Goal: Task Accomplishment & Management: Manage account settings

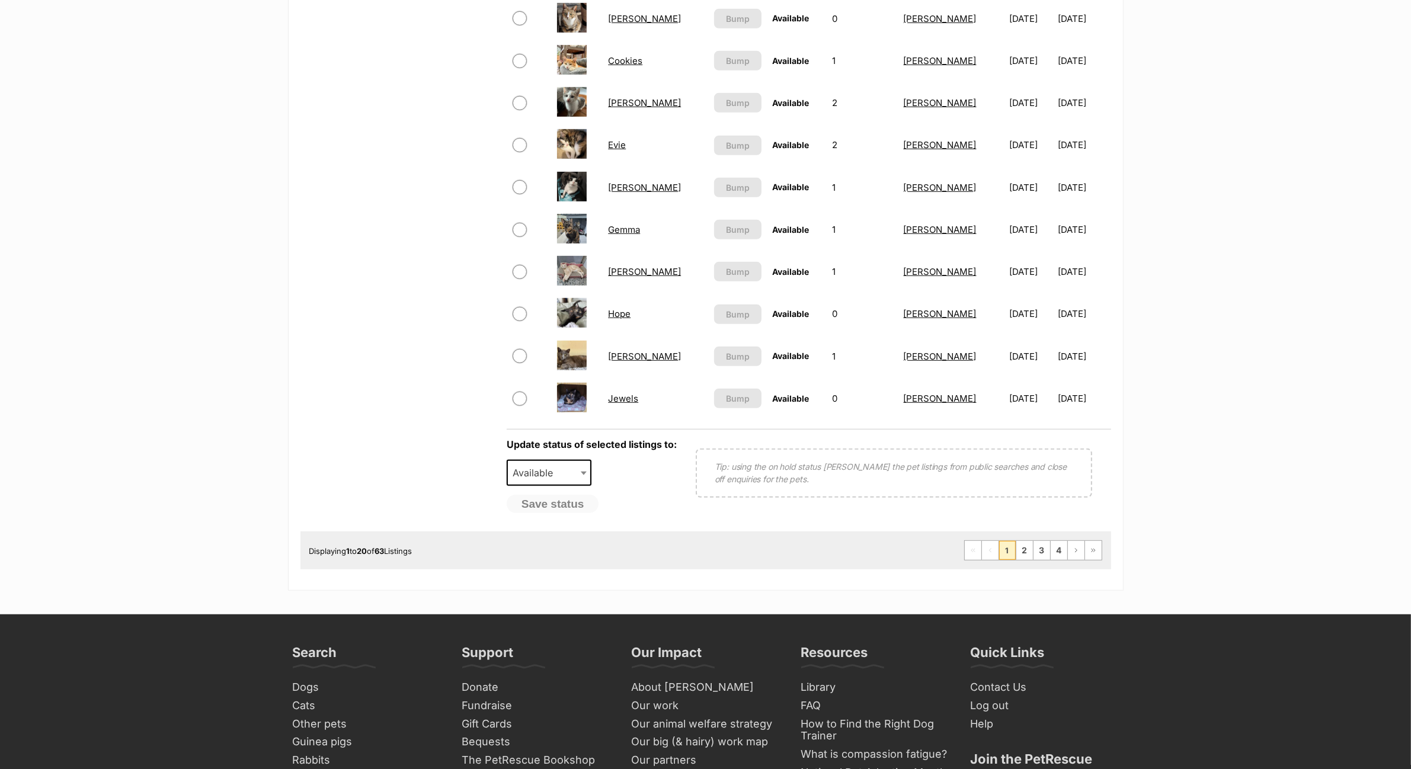
scroll to position [1171, 0]
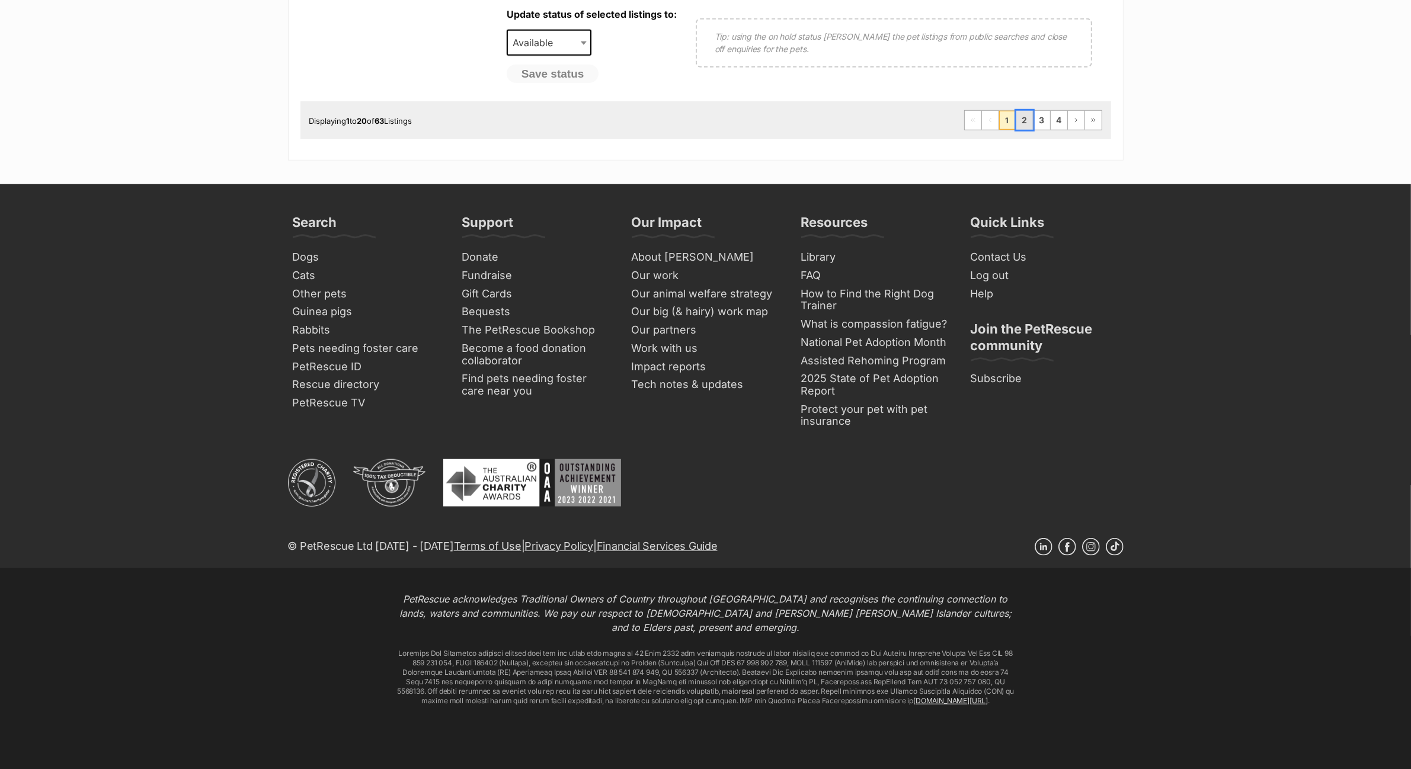
click at [1028, 114] on link "2" at bounding box center [1024, 120] width 17 height 19
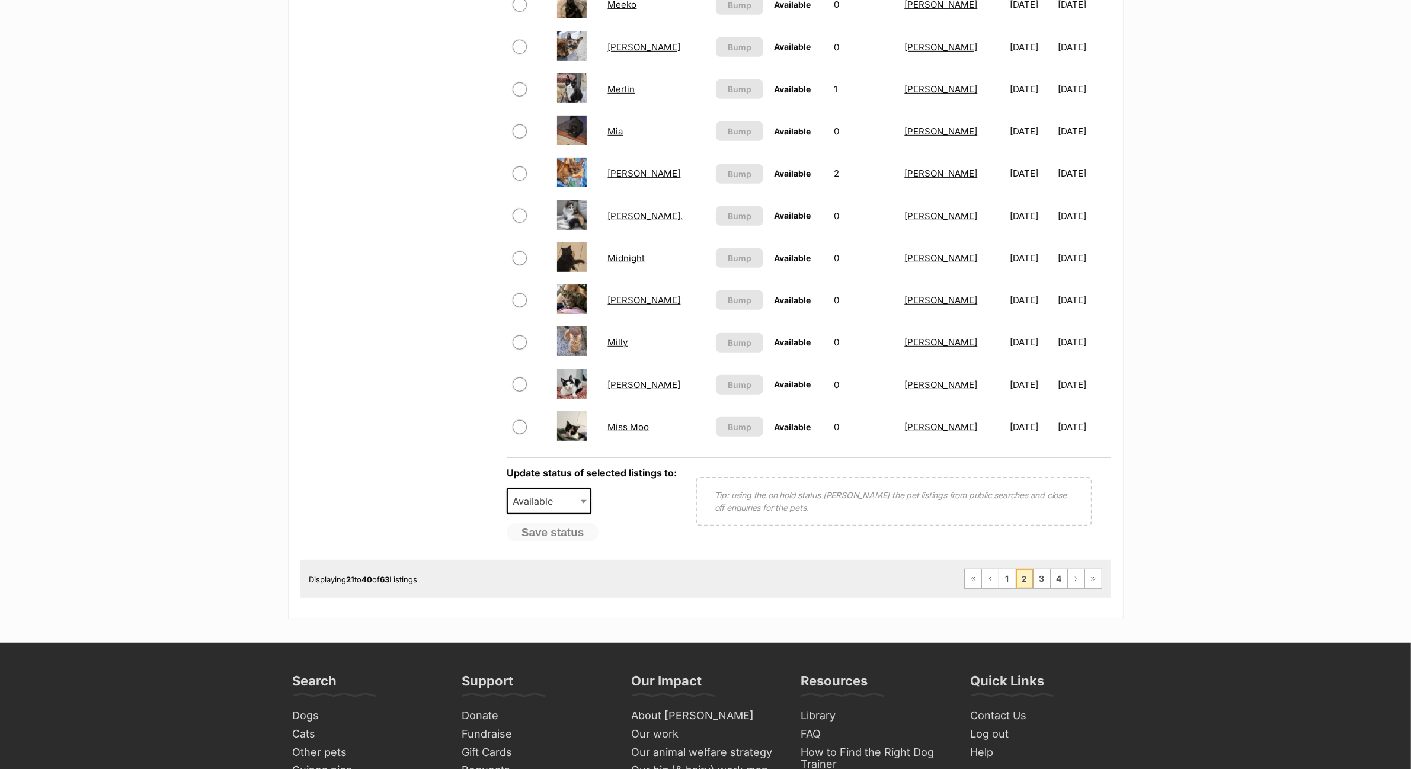
scroll to position [741, 0]
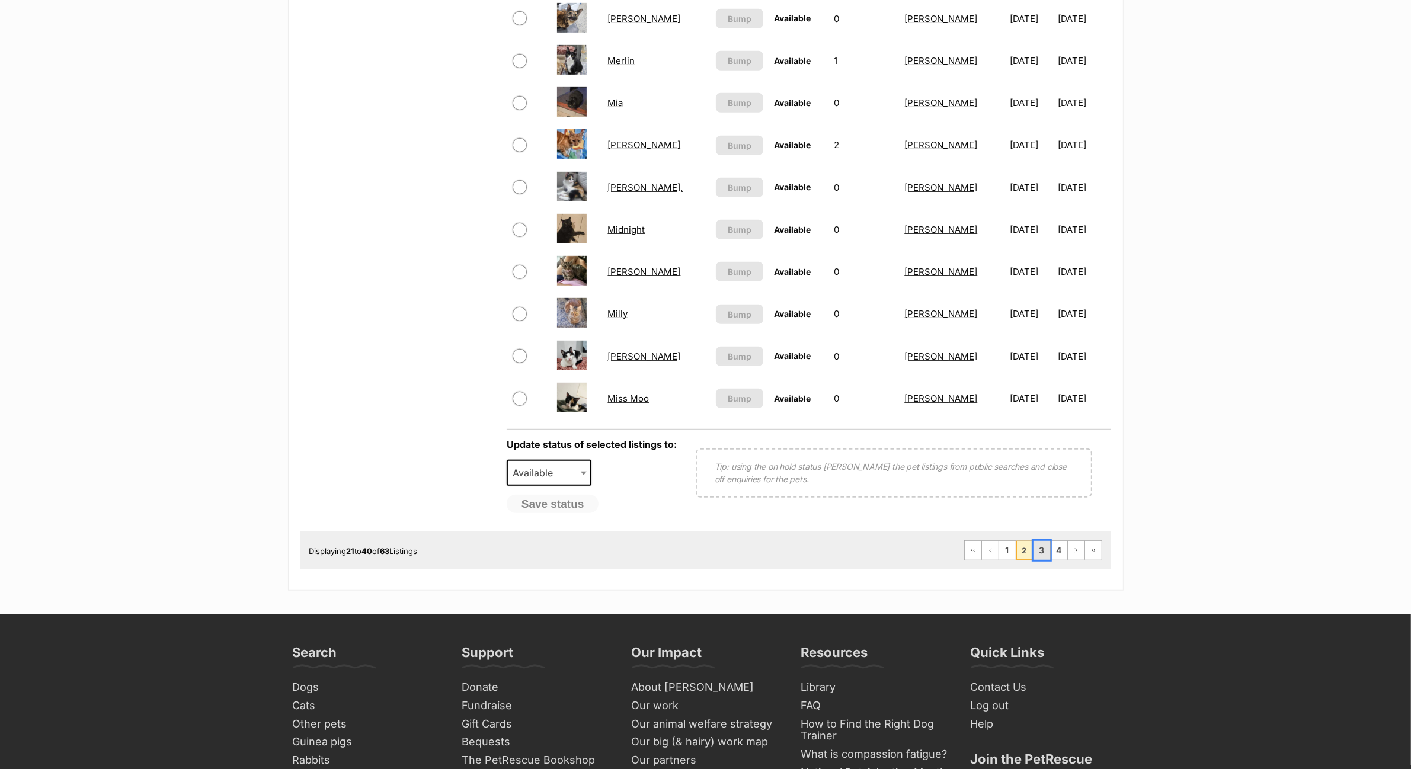
click at [1039, 541] on link "3" at bounding box center [1041, 550] width 17 height 19
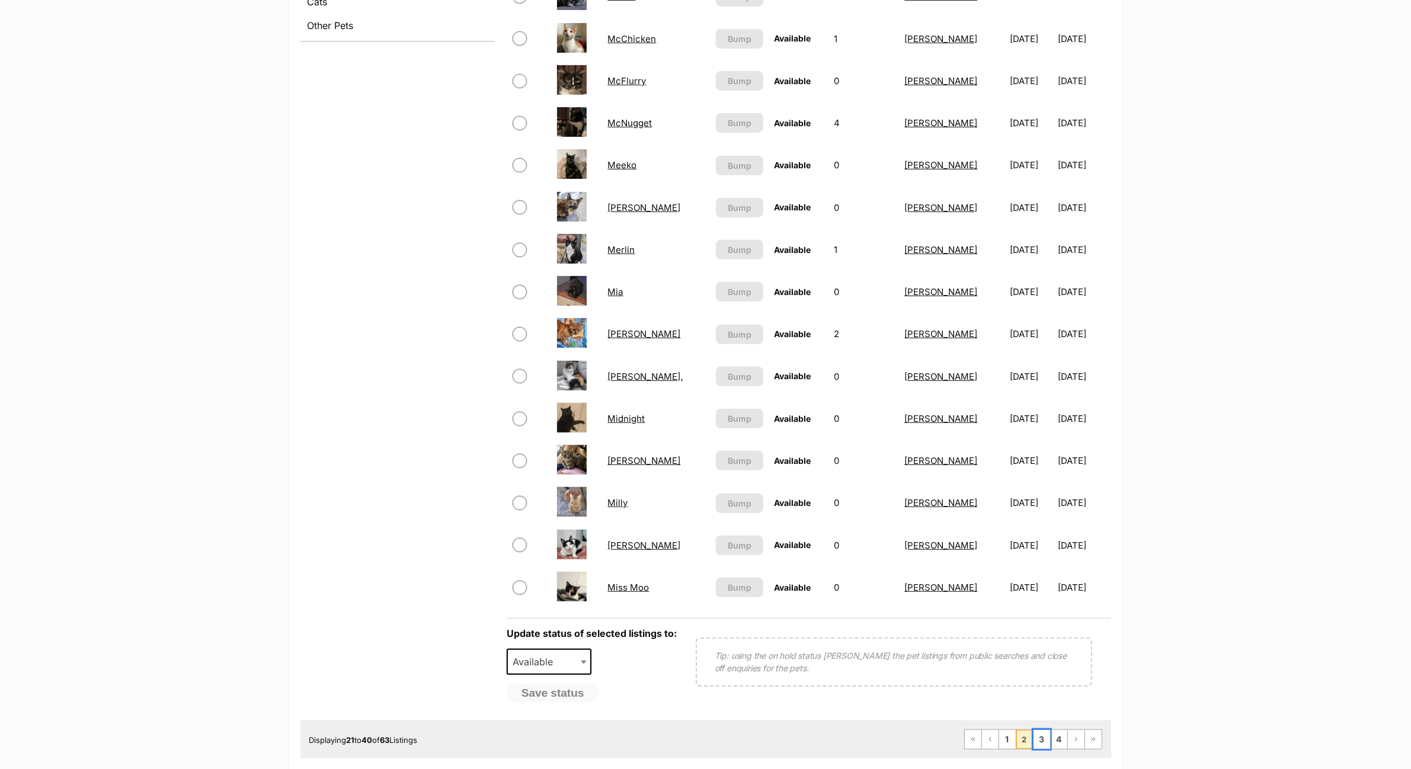
scroll to position [296, 0]
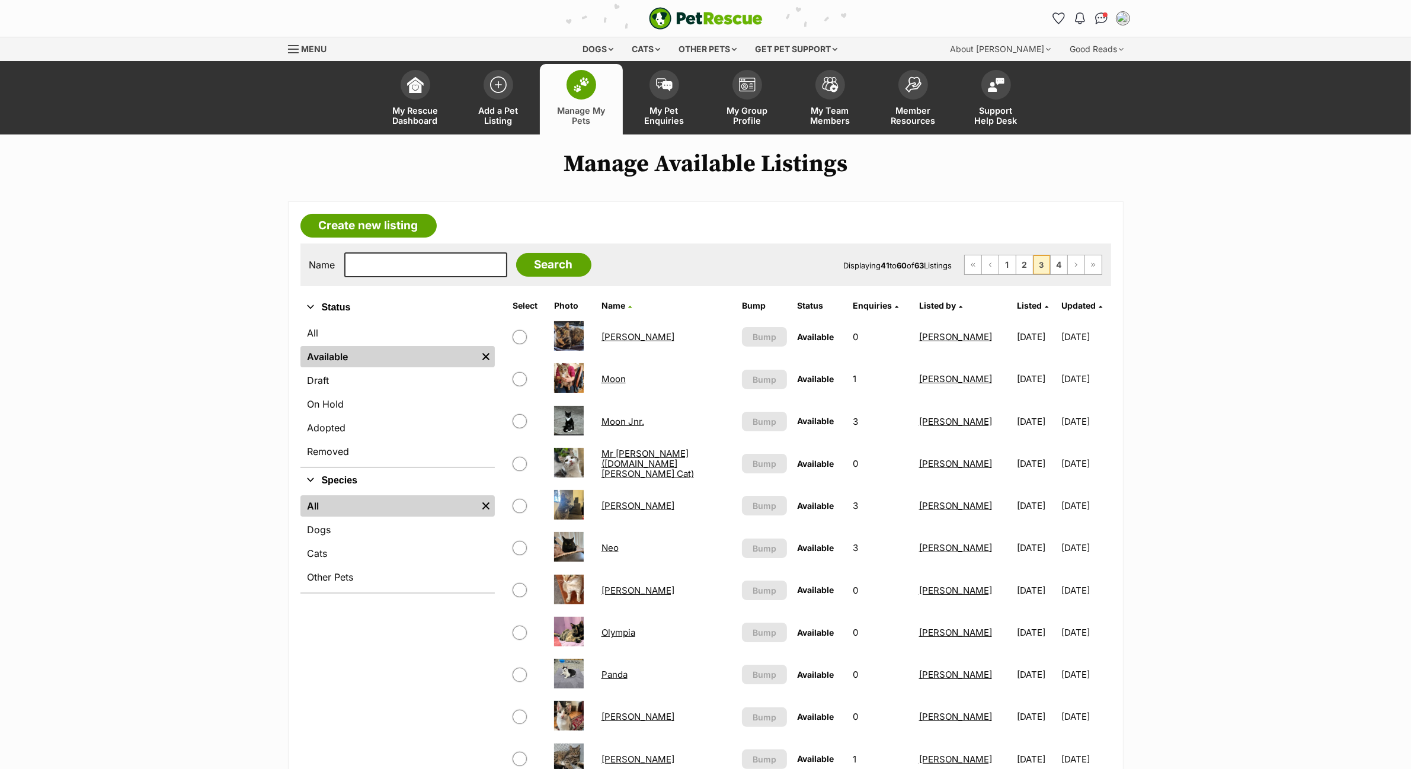
click at [621, 424] on link "Moon Jnr." at bounding box center [622, 421] width 43 height 11
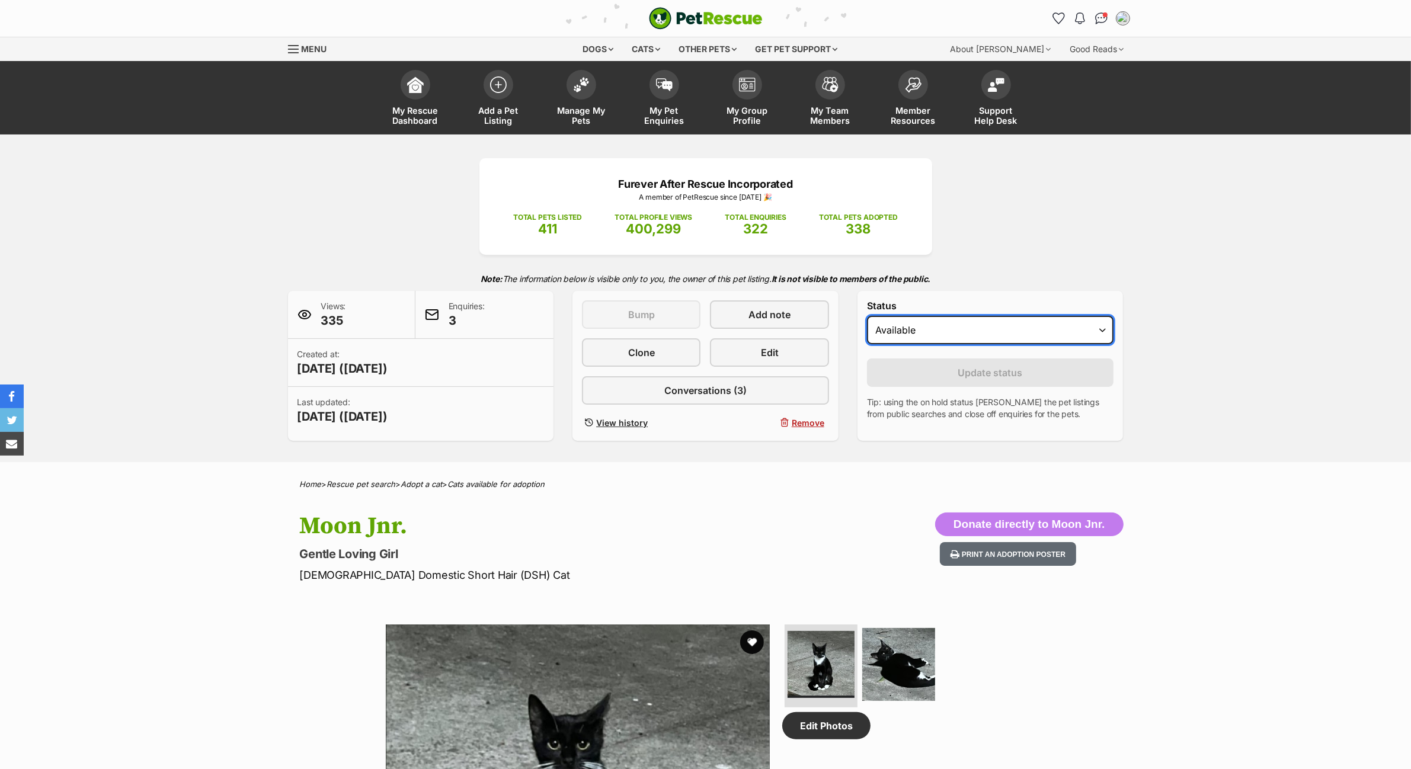
click at [911, 327] on select "Draft - not available as listing has enquires Available On hold Adopted" at bounding box center [990, 330] width 247 height 28
select select "rehomed"
click at [867, 316] on select "Draft - not available as listing has enquires Available On hold Adopted" at bounding box center [990, 330] width 247 height 28
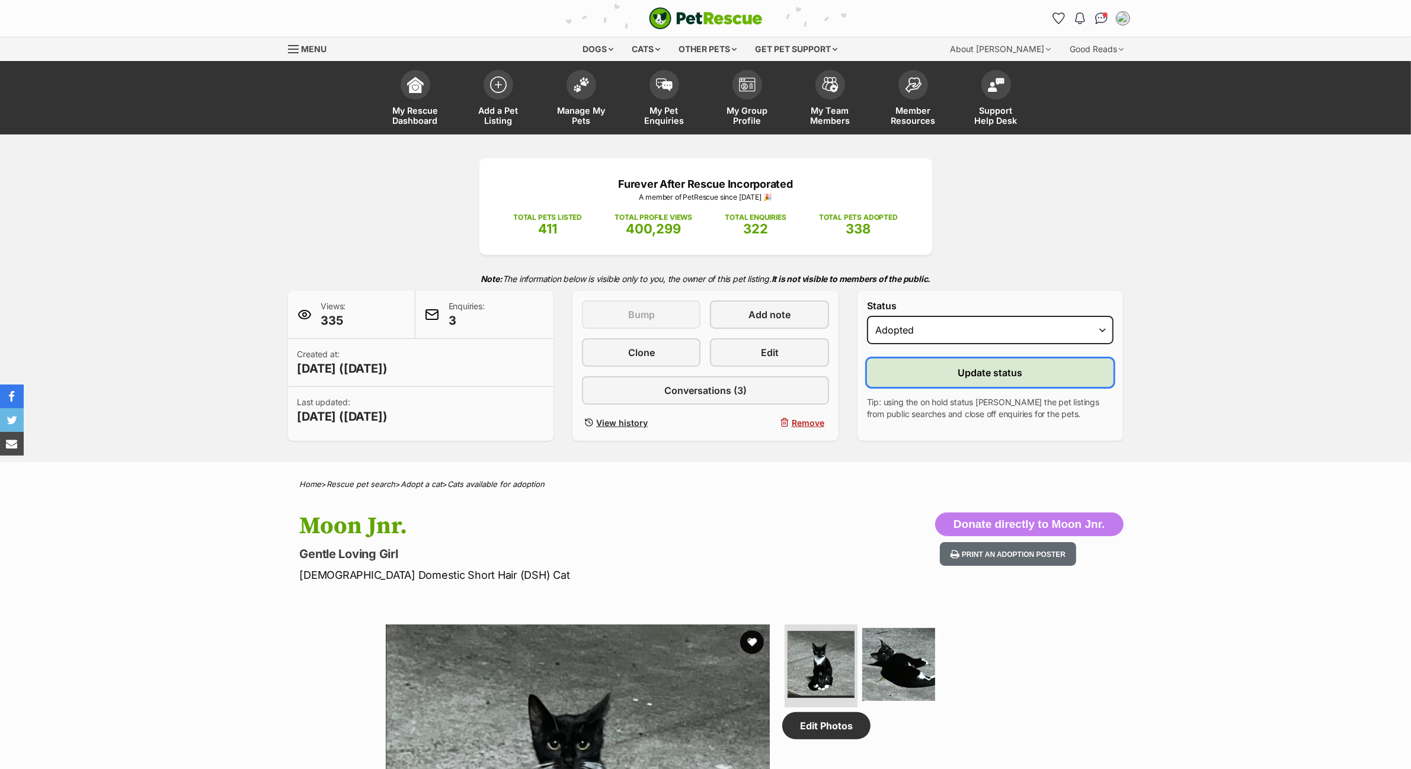
click at [934, 377] on button "Update status" at bounding box center [990, 372] width 247 height 28
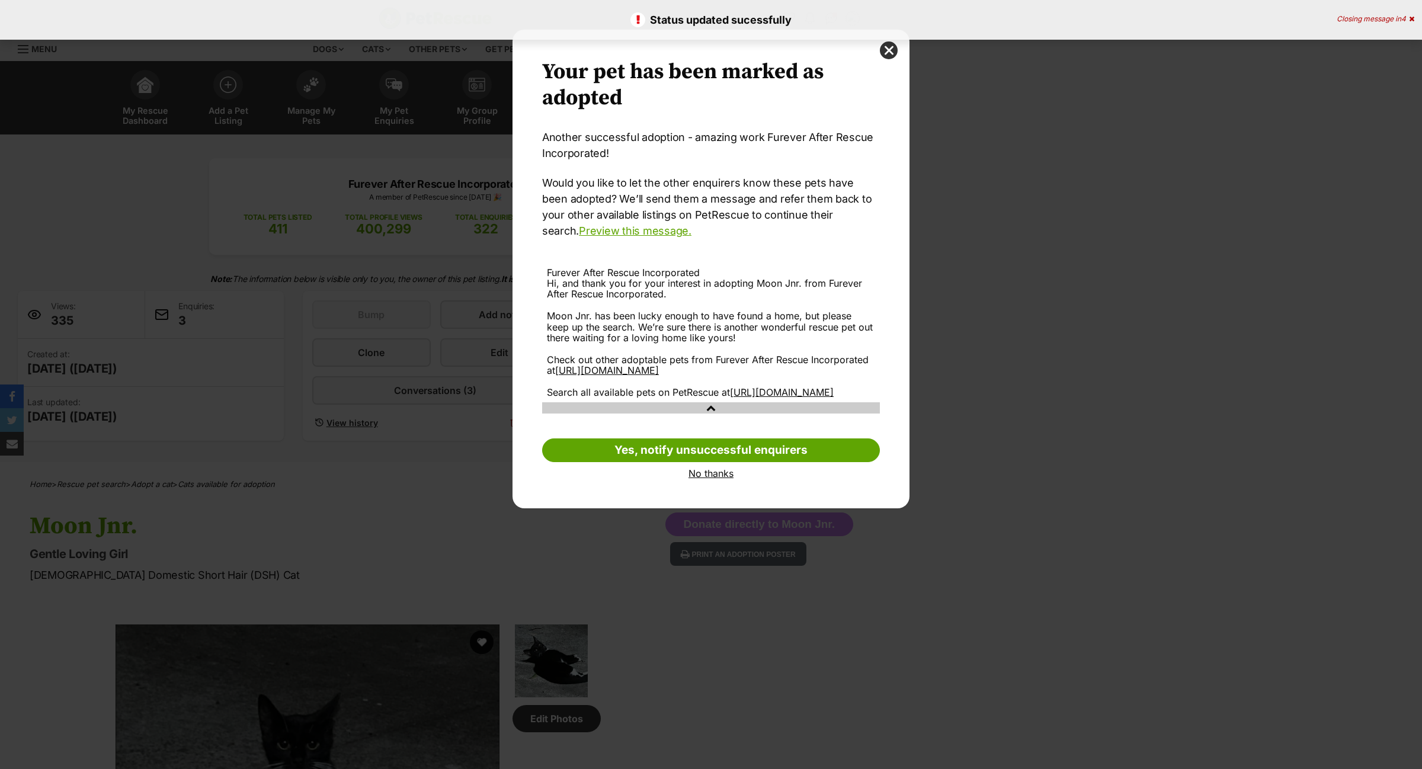
click at [707, 479] on link "No thanks" at bounding box center [711, 473] width 338 height 11
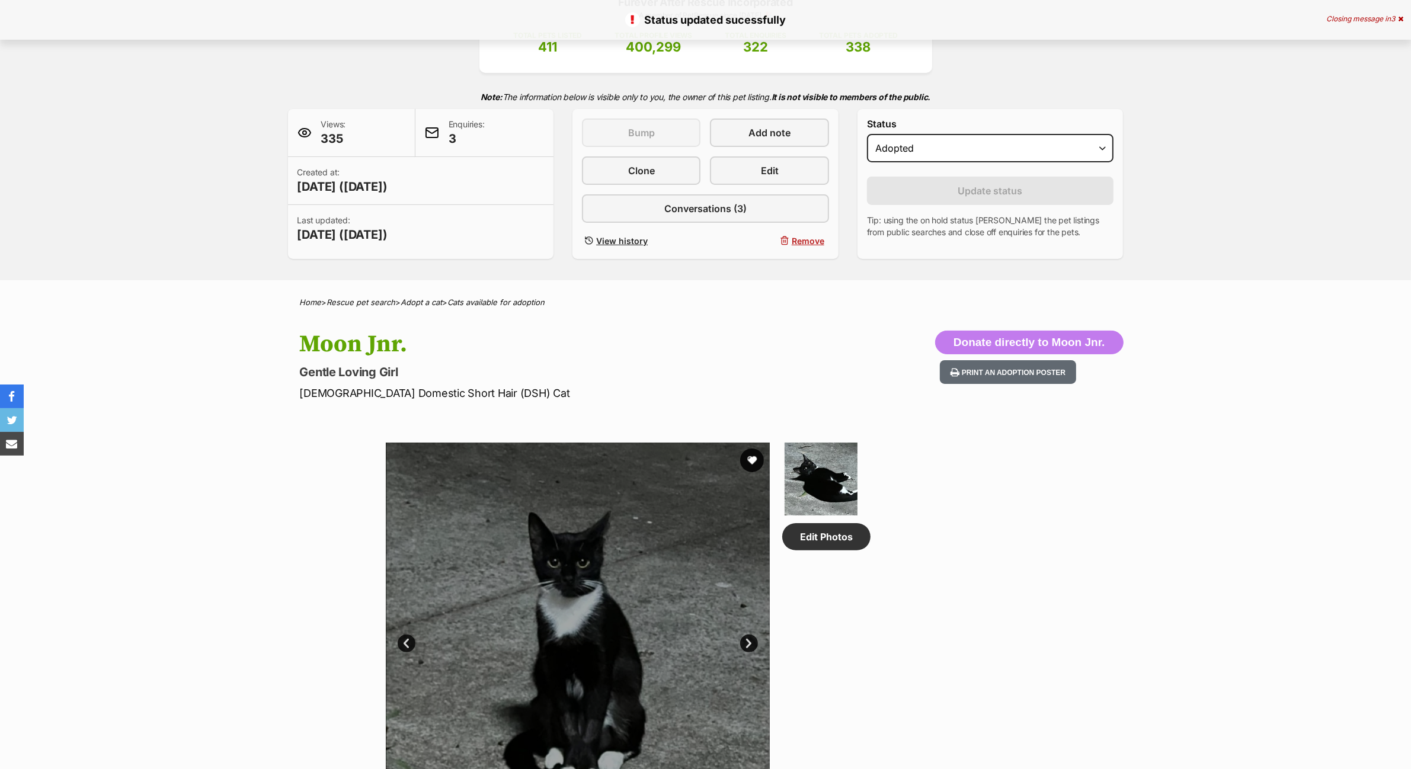
scroll to position [296, 0]
